Goal: Information Seeking & Learning: Learn about a topic

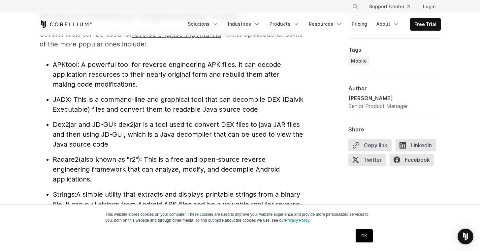
scroll to position [706, 0]
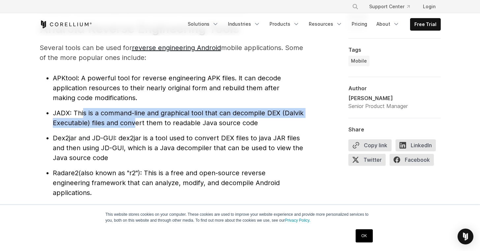
drag, startPoint x: 85, startPoint y: 108, endPoint x: 135, endPoint y: 119, distance: 51.2
click at [135, 119] on li "JADX : This is a command-line and graphical tool that can decompile DEX (Dalvik…" at bounding box center [178, 118] width 251 height 20
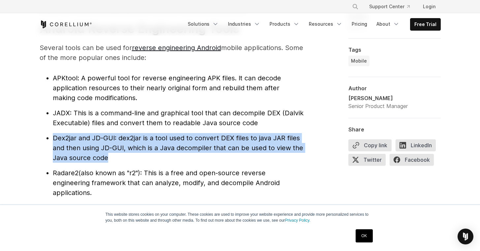
drag, startPoint x: 100, startPoint y: 133, endPoint x: 169, endPoint y: 156, distance: 73.4
click at [169, 156] on li "Dex2jar and JD-GUI : dex2jar is a tool used to convert DEX files to java JAR fi…" at bounding box center [178, 148] width 251 height 30
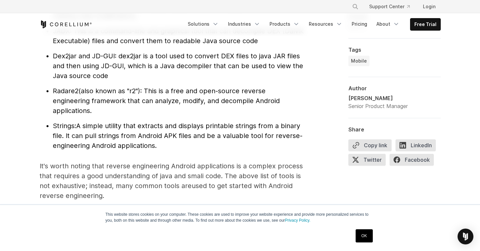
scroll to position [789, 0]
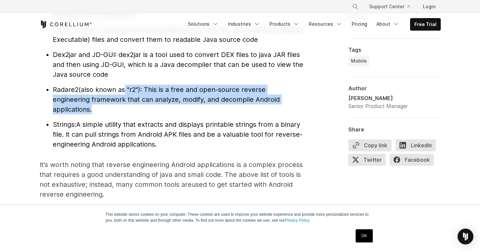
drag, startPoint x: 122, startPoint y: 89, endPoint x: 124, endPoint y: 118, distance: 29.1
click at [124, 118] on ul "APKtool : A powerful tool for reverse engineering APK files. It can decode appl…" at bounding box center [172, 70] width 264 height 160
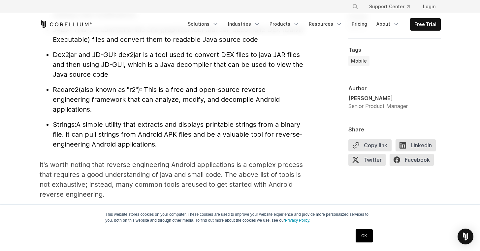
click at [124, 135] on span "A simple utility that extracts and displays printable strings from a binary fil…" at bounding box center [178, 135] width 250 height 28
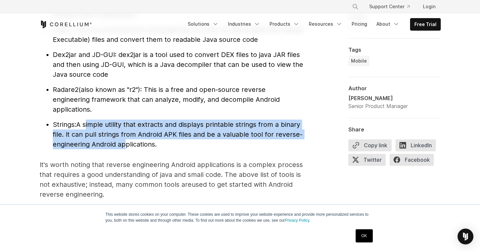
drag, startPoint x: 87, startPoint y: 120, endPoint x: 123, endPoint y: 143, distance: 43.3
click at [123, 143] on li "Strings: A simple utility that extracts and displays printable strings from a b…" at bounding box center [178, 135] width 251 height 30
click at [123, 143] on span "A simple utility that extracts and displays printable strings from a binary fil…" at bounding box center [178, 135] width 250 height 28
drag, startPoint x: 114, startPoint y: 123, endPoint x: 115, endPoint y: 144, distance: 21.8
click at [115, 144] on span "A simple utility that extracts and displays printable strings from a binary fil…" at bounding box center [178, 135] width 250 height 28
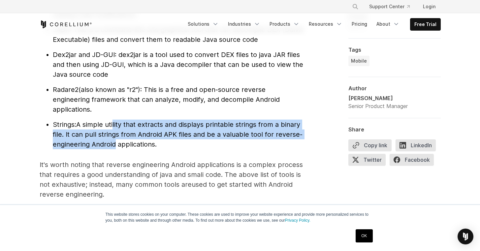
click at [115, 144] on span "A simple utility that extracts and displays printable strings from a binary fil…" at bounding box center [178, 135] width 250 height 28
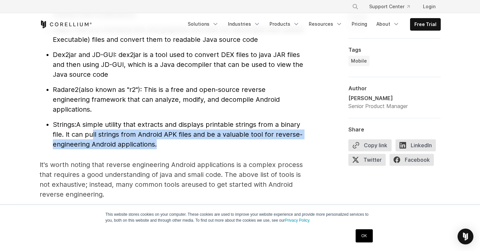
drag, startPoint x: 91, startPoint y: 136, endPoint x: 158, endPoint y: 147, distance: 68.1
click at [158, 147] on li "Strings: A simple utility that extracts and displays printable strings from a b…" at bounding box center [178, 135] width 251 height 30
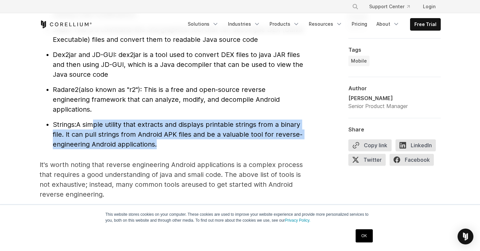
drag, startPoint x: 93, startPoint y: 124, endPoint x: 168, endPoint y: 148, distance: 78.9
click at [168, 148] on li "Strings: A simple utility that extracts and displays printable strings from a b…" at bounding box center [178, 135] width 251 height 30
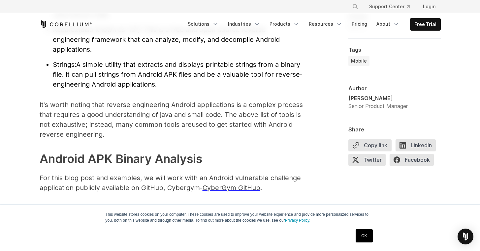
click at [53, 64] on li "Strings: A simple utility that extracts and displays printable strings from a b…" at bounding box center [178, 75] width 251 height 30
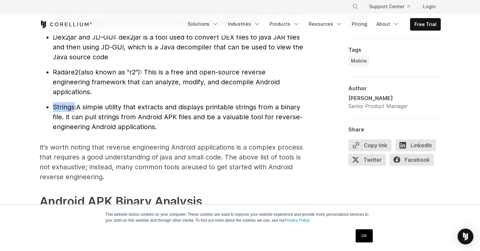
scroll to position [801, 0]
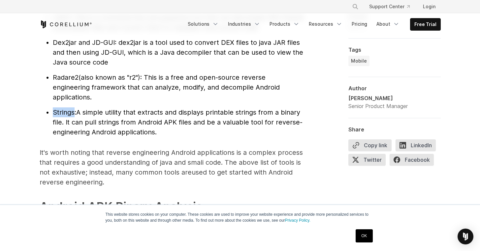
click at [62, 108] on span "Strings:" at bounding box center [64, 112] width 23 height 8
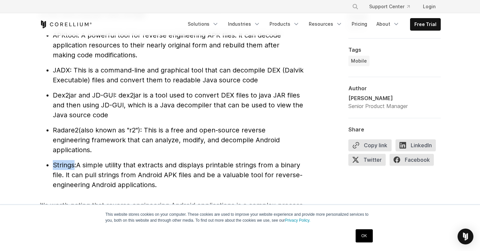
scroll to position [762, 0]
